Goal: Browse casually: Explore the website without a specific task or goal

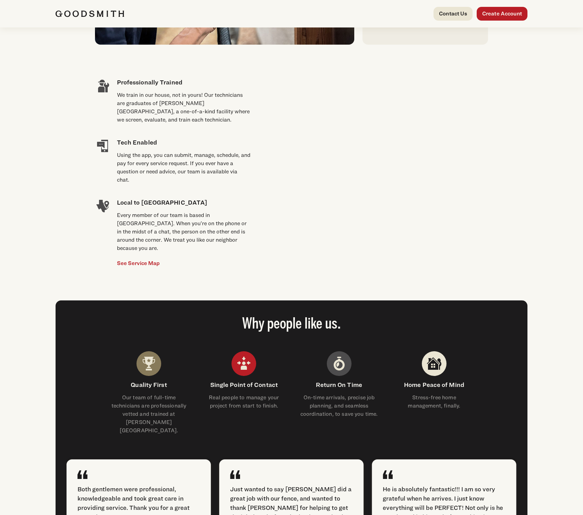
scroll to position [454, 0]
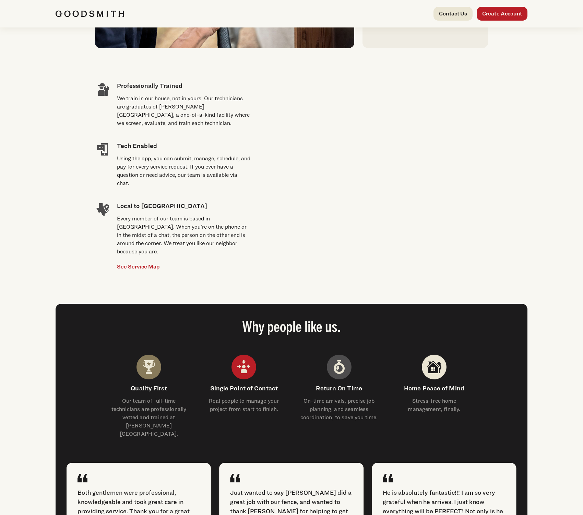
click at [191, 174] on div "Using the app, you can submit, manage, schedule, and pay for every service requ…" at bounding box center [184, 170] width 134 height 33
copy div "Using the app, you can submit, manage, schedule, and pay for every service requ…"
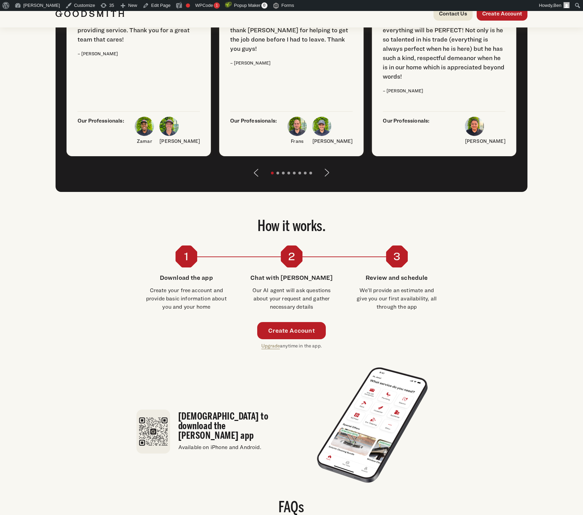
scroll to position [955, 0]
